Goal: Task Accomplishment & Management: Manage account settings

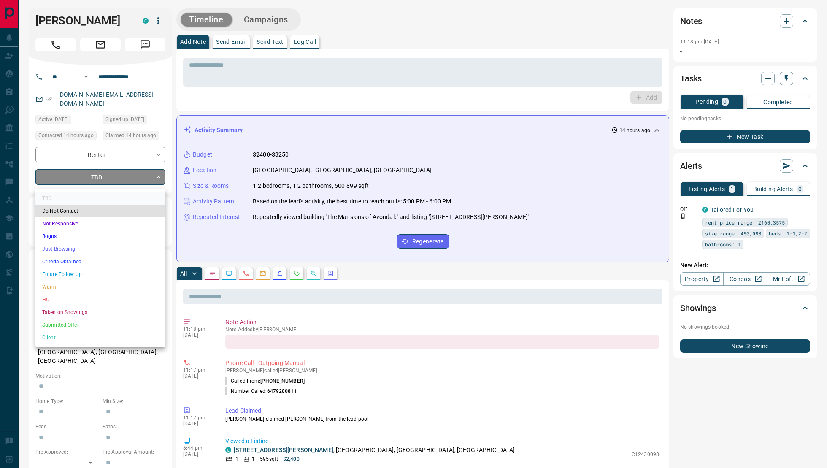
click at [96, 216] on li "Do Not Contact" at bounding box center [100, 211] width 130 height 13
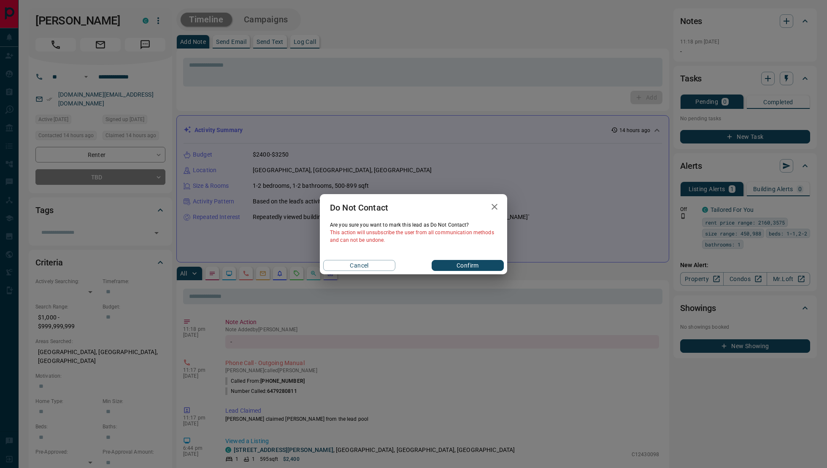
click at [494, 207] on icon "button" at bounding box center [494, 207] width 6 height 6
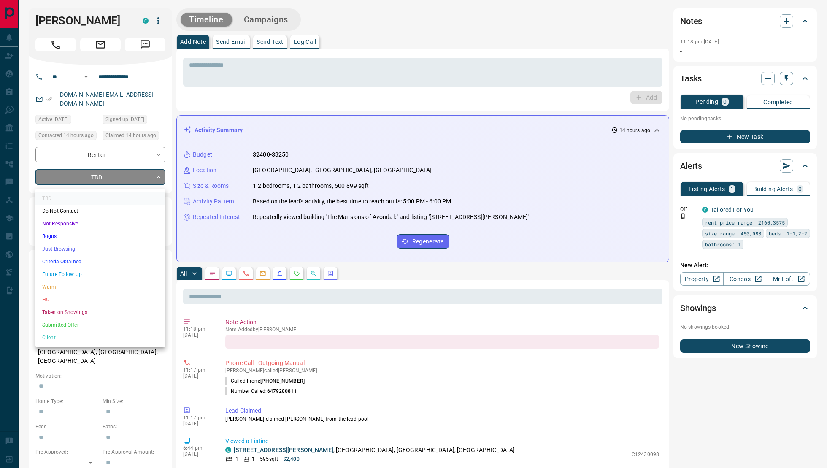
click at [100, 227] on li "Not Responsive" at bounding box center [100, 223] width 130 height 13
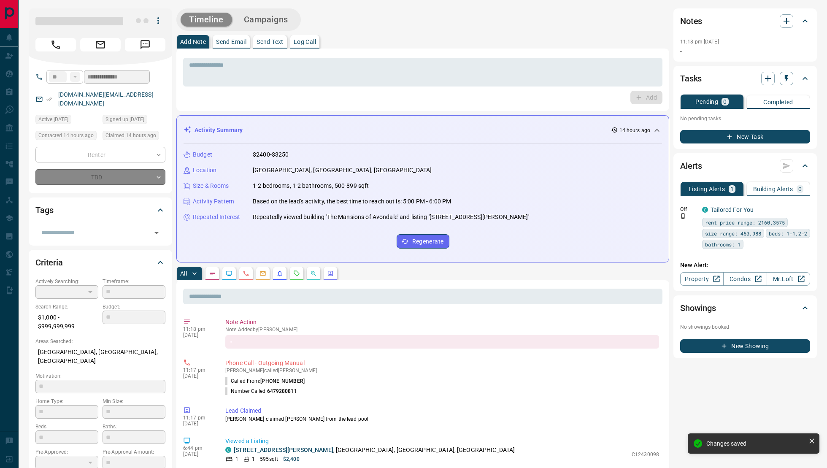
type input "*"
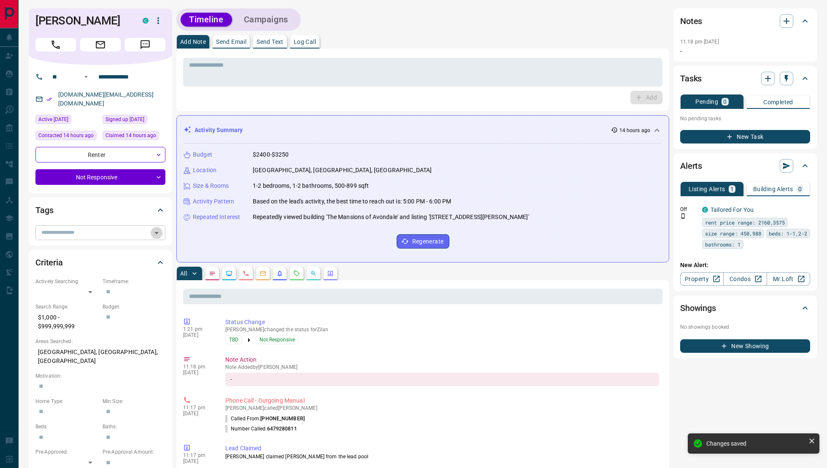
click at [152, 237] on icon "Open" at bounding box center [156, 233] width 10 height 10
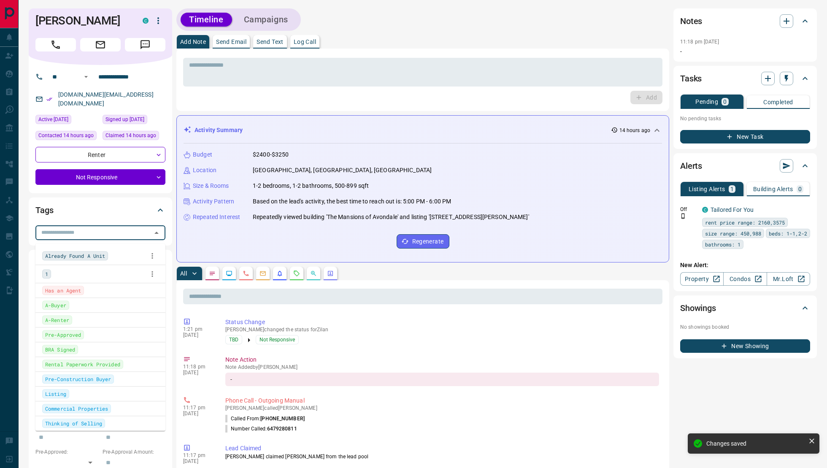
click at [83, 276] on div "1" at bounding box center [100, 273] width 116 height 13
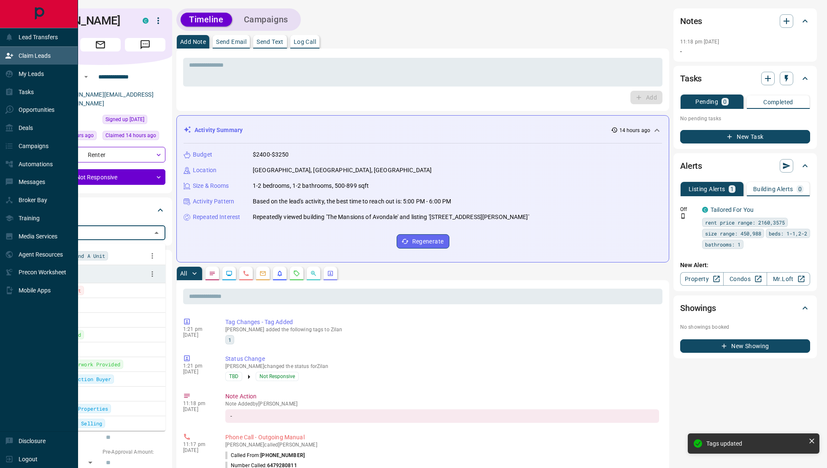
click at [46, 58] on p "Claim Leads" at bounding box center [35, 55] width 32 height 7
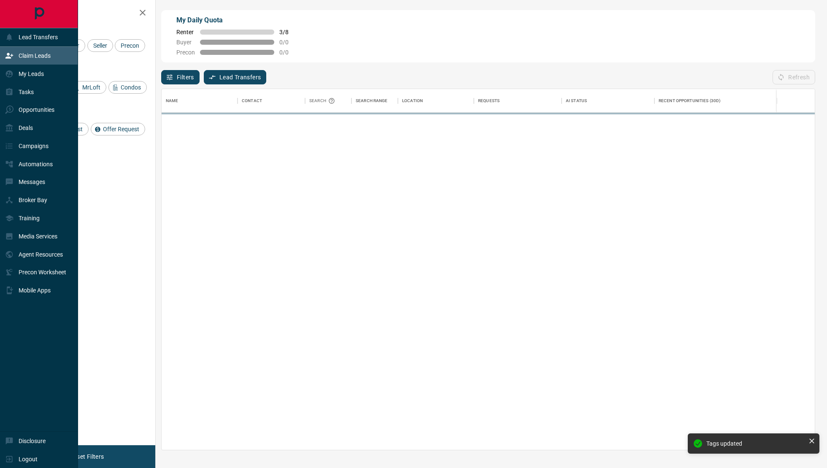
scroll to position [361, 653]
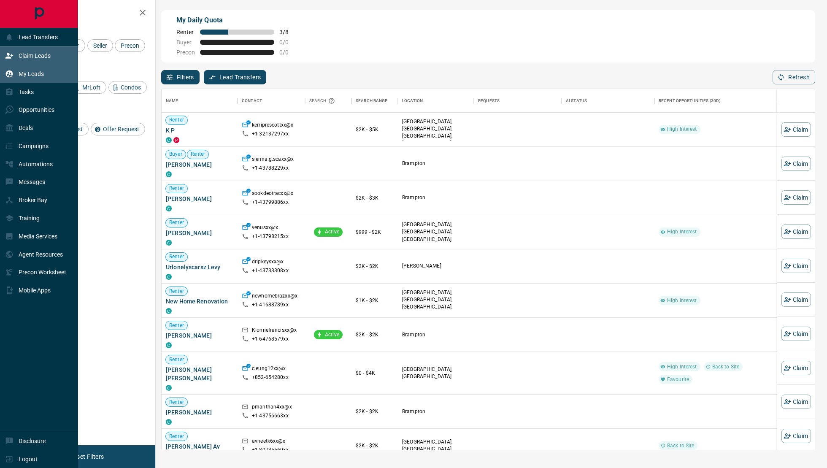
click at [9, 72] on icon at bounding box center [9, 73] width 7 height 7
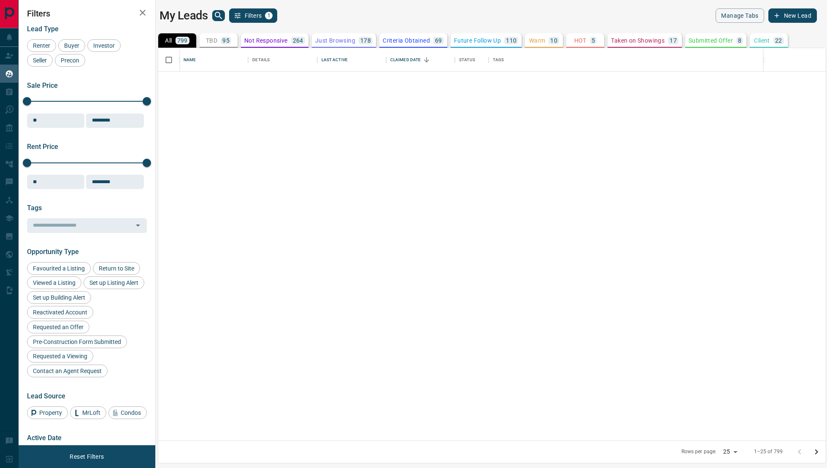
scroll to position [474, 0]
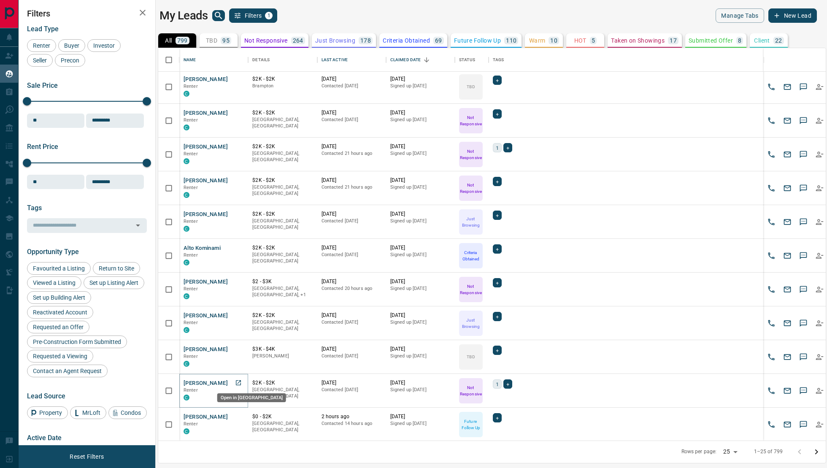
click at [235, 382] on icon "Open in New Tab" at bounding box center [238, 382] width 7 height 7
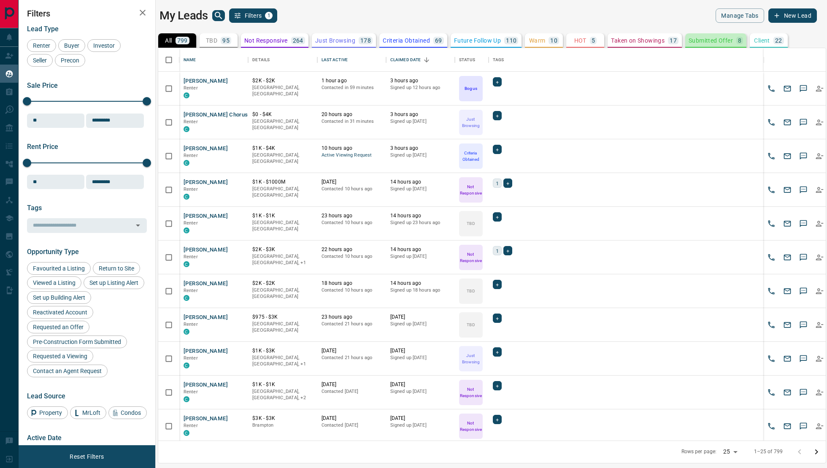
click at [723, 45] on button "Submitted Offer 8" at bounding box center [715, 40] width 61 height 14
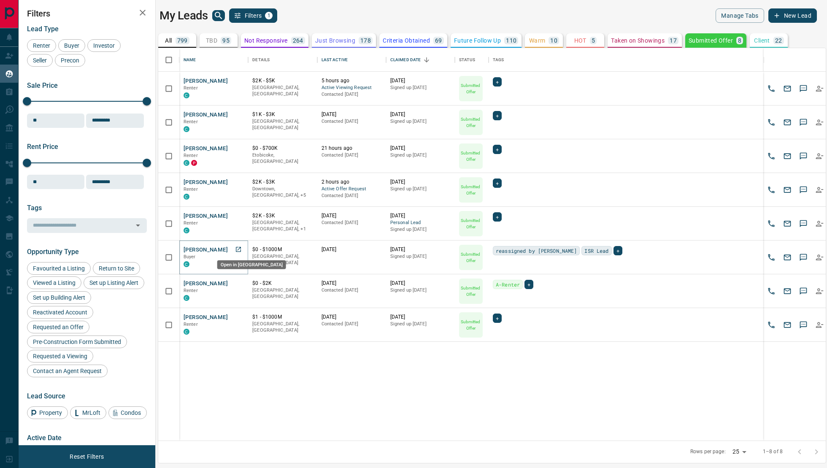
click at [237, 247] on icon "Open in New Tab" at bounding box center [238, 249] width 7 height 7
click at [178, 38] on p "799" at bounding box center [182, 41] width 11 height 6
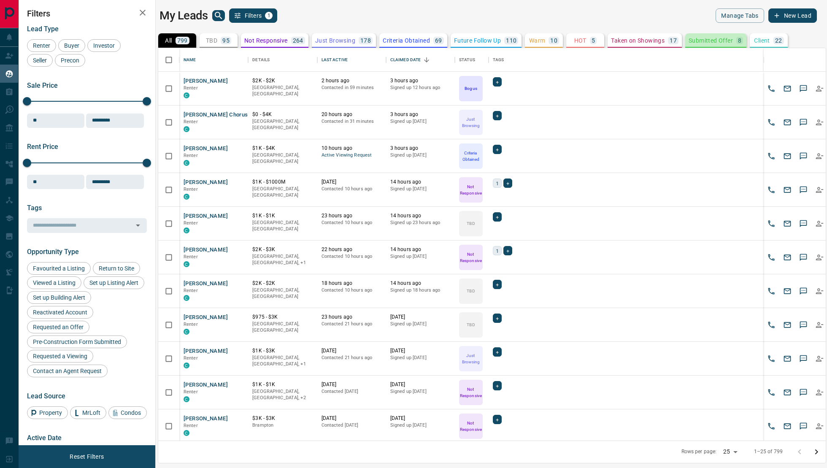
click at [703, 43] on div "Submitted Offer 8" at bounding box center [715, 41] width 54 height 8
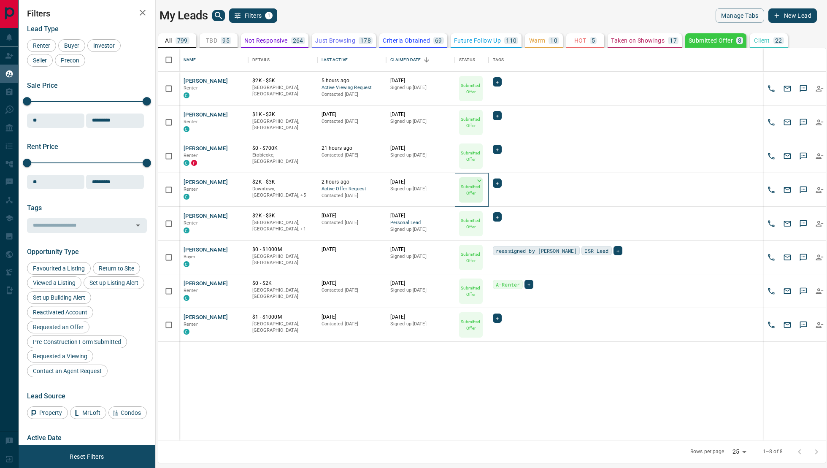
click at [471, 186] on p "Submitted Offer" at bounding box center [471, 190] width 22 height 13
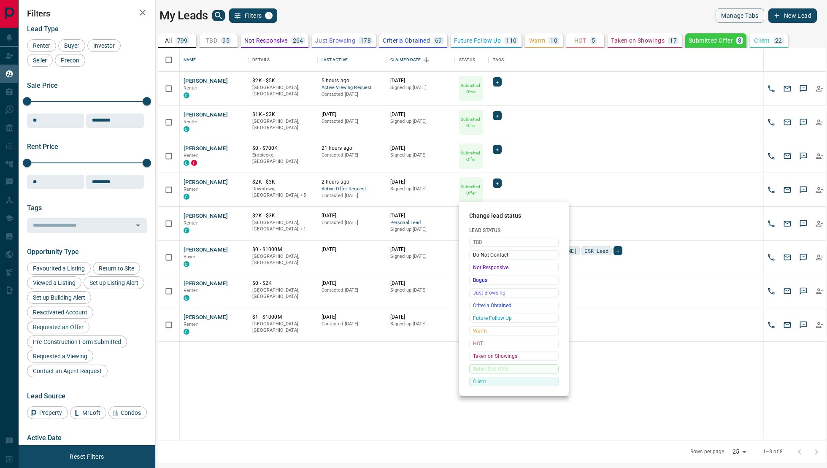
click at [478, 379] on span "Client" at bounding box center [514, 381] width 82 height 8
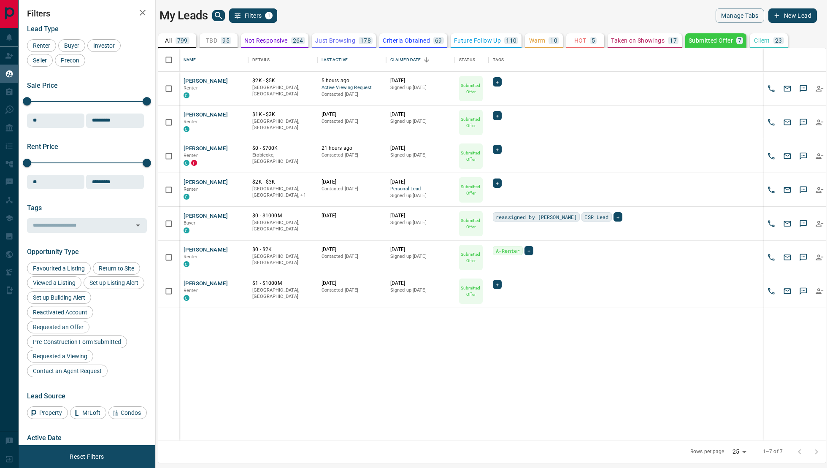
click at [776, 40] on p "23" at bounding box center [778, 41] width 7 height 6
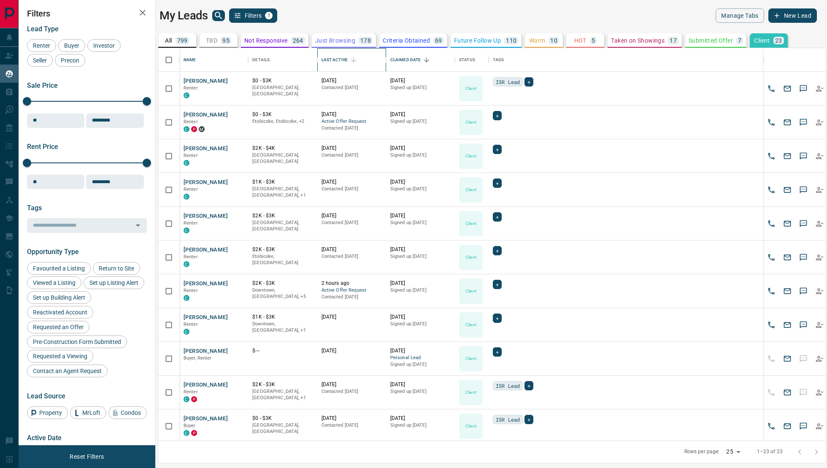
click at [356, 68] on div "Last Active" at bounding box center [351, 60] width 60 height 24
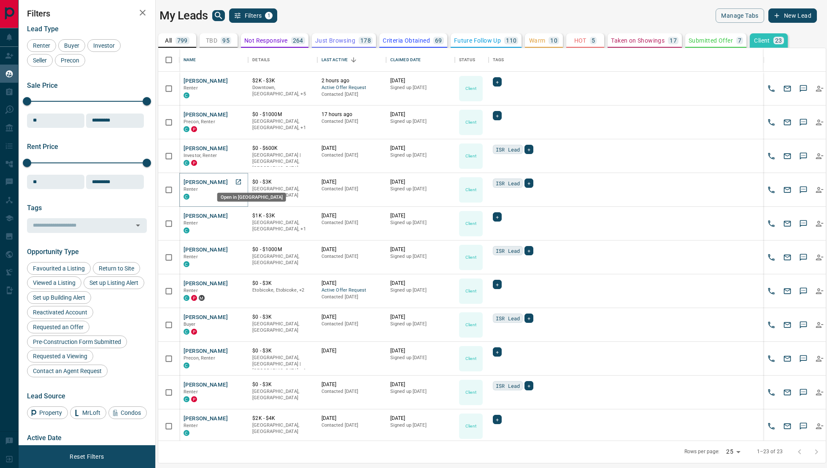
click at [237, 184] on icon "Open in New Tab" at bounding box center [238, 181] width 7 height 7
